Goal: Obtain resource: Obtain resource

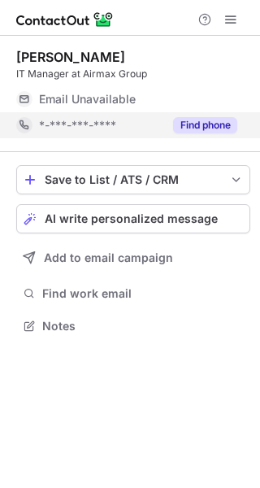
scroll to position [315, 260]
click at [194, 129] on button "Find phone" at bounding box center [205, 125] width 64 height 16
